Goal: Information Seeking & Learning: Check status

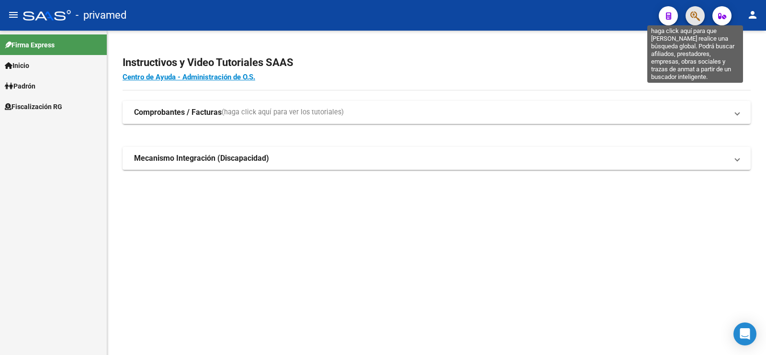
click at [695, 15] on icon "button" at bounding box center [696, 16] width 10 height 11
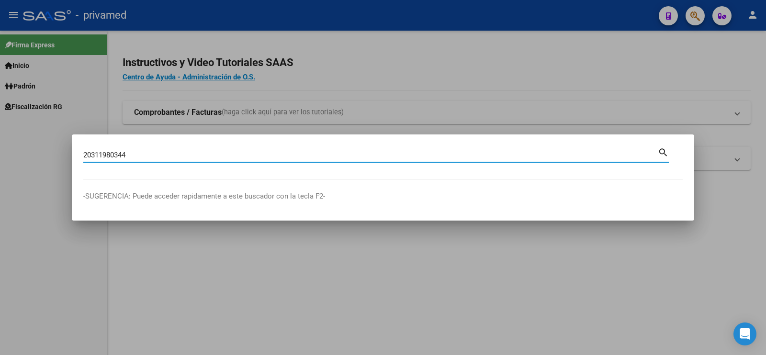
type input "20311980344"
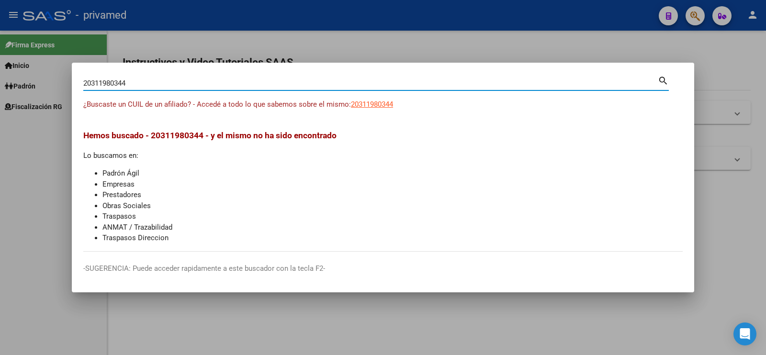
click at [615, 83] on input "20311980344" at bounding box center [370, 83] width 575 height 9
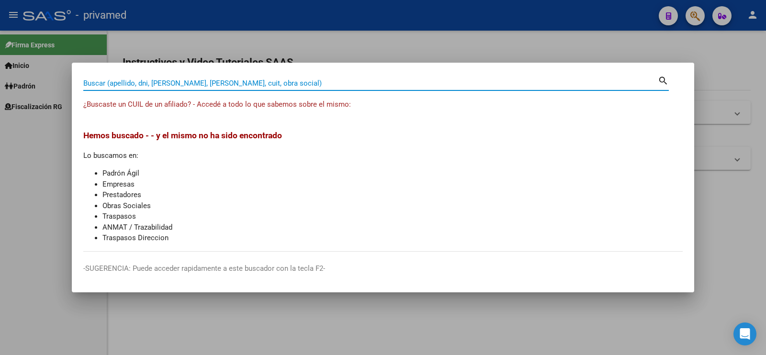
paste input "20363973834"
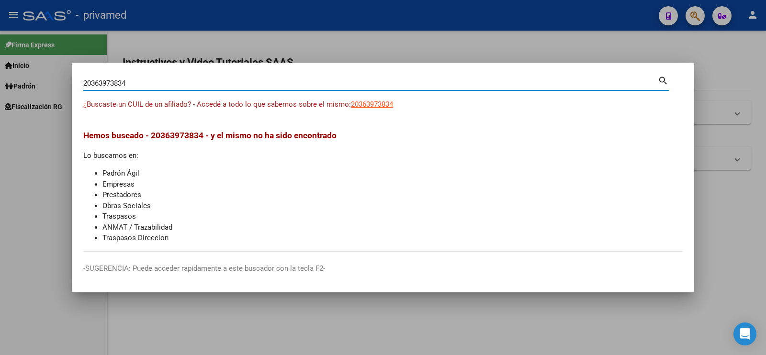
type input "20363973834"
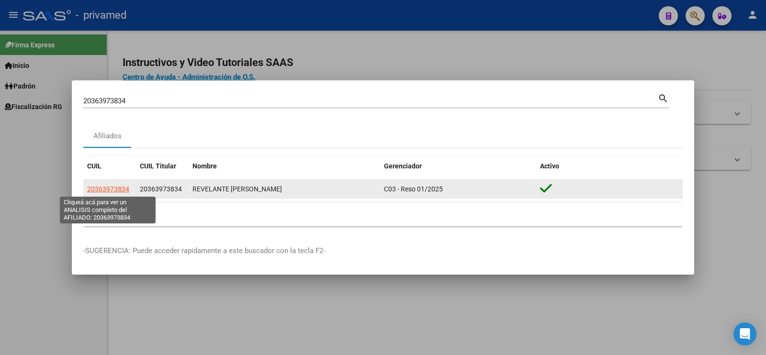
click at [117, 189] on span "20363973834" at bounding box center [108, 189] width 42 height 8
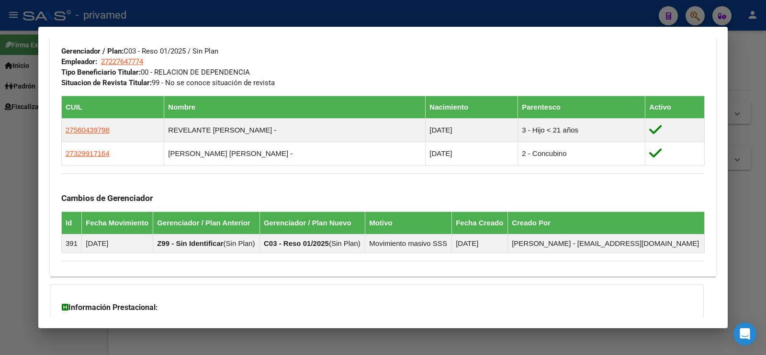
scroll to position [583, 0]
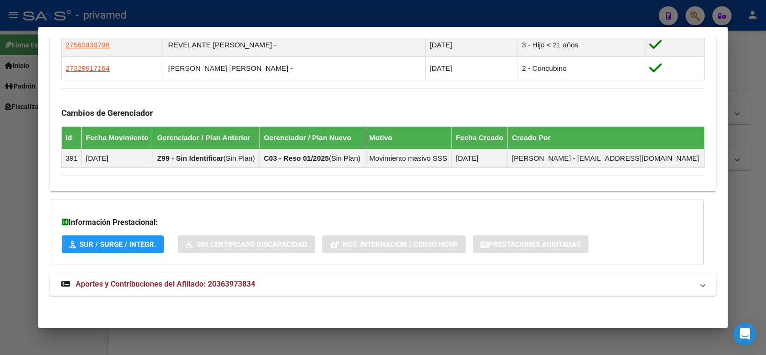
click at [255, 276] on mat-expansion-panel-header "Aportes y Contribuciones del Afiliado: 20363973834" at bounding box center [383, 284] width 667 height 23
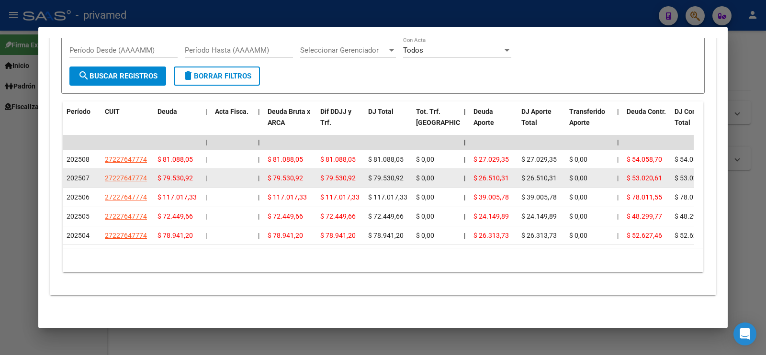
scroll to position [822, 0]
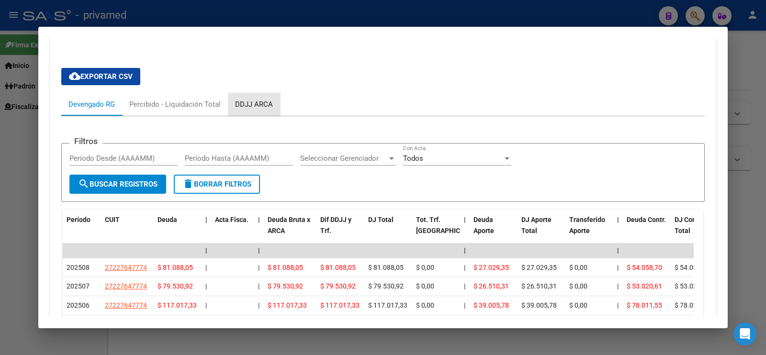
click at [266, 110] on div "DDJJ ARCA" at bounding box center [254, 104] width 38 height 11
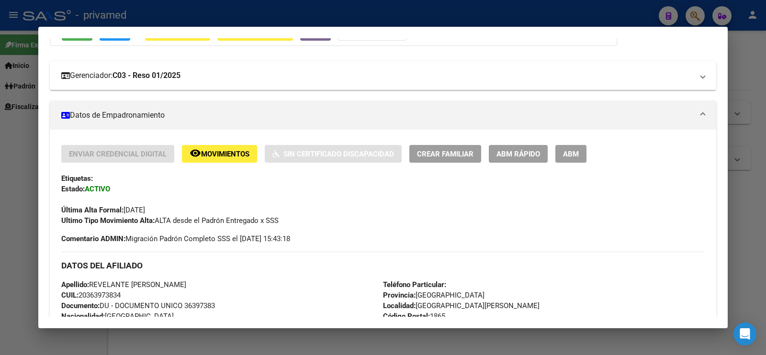
scroll to position [0, 0]
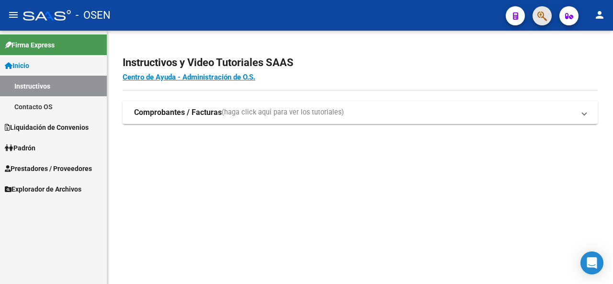
click at [547, 16] on button "button" at bounding box center [542, 15] width 19 height 19
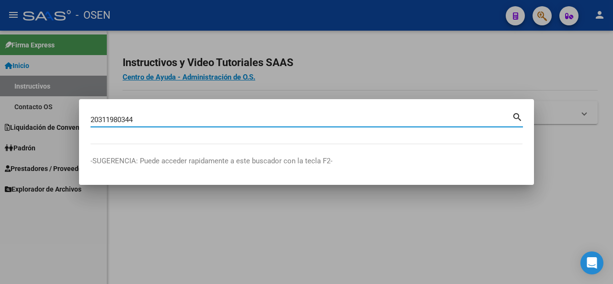
type input "20311980344"
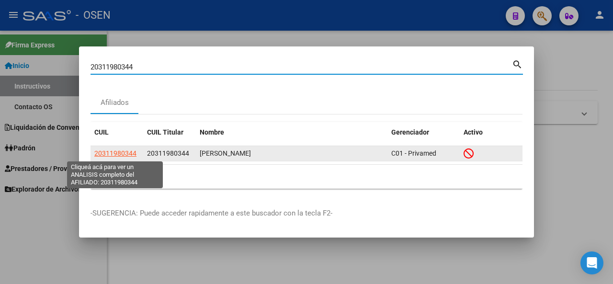
click at [117, 155] on span "20311980344" at bounding box center [115, 153] width 42 height 8
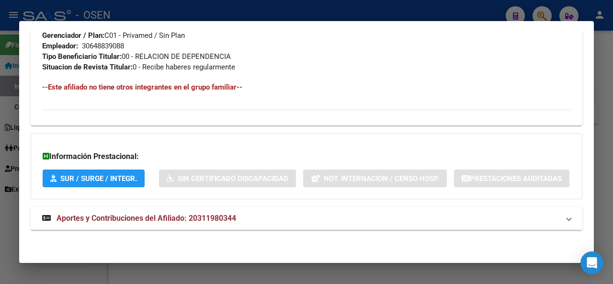
scroll to position [533, 0]
click at [306, 221] on mat-panel-title "Aportes y Contribuciones del Afiliado: 20311980344" at bounding box center [300, 218] width 517 height 11
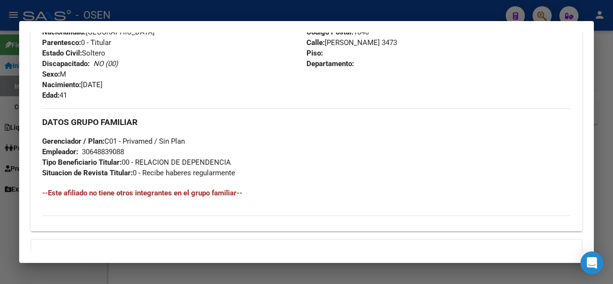
scroll to position [213, 0]
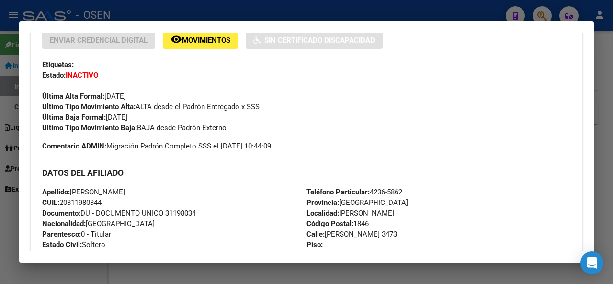
click at [457, 59] on div "Etiquetas:" at bounding box center [306, 64] width 529 height 11
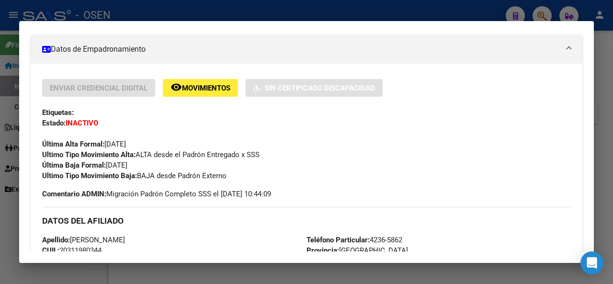
scroll to position [0, 0]
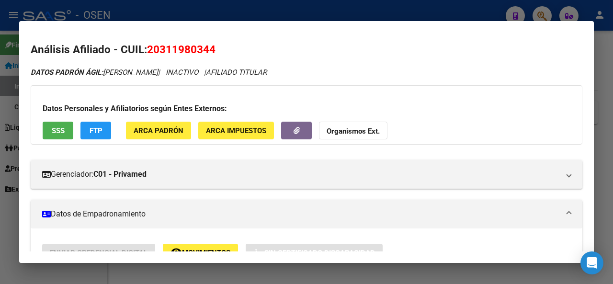
click at [189, 45] on span "20311980344" at bounding box center [181, 49] width 68 height 12
copy span "20311980344"
